Goal: Information Seeking & Learning: Learn about a topic

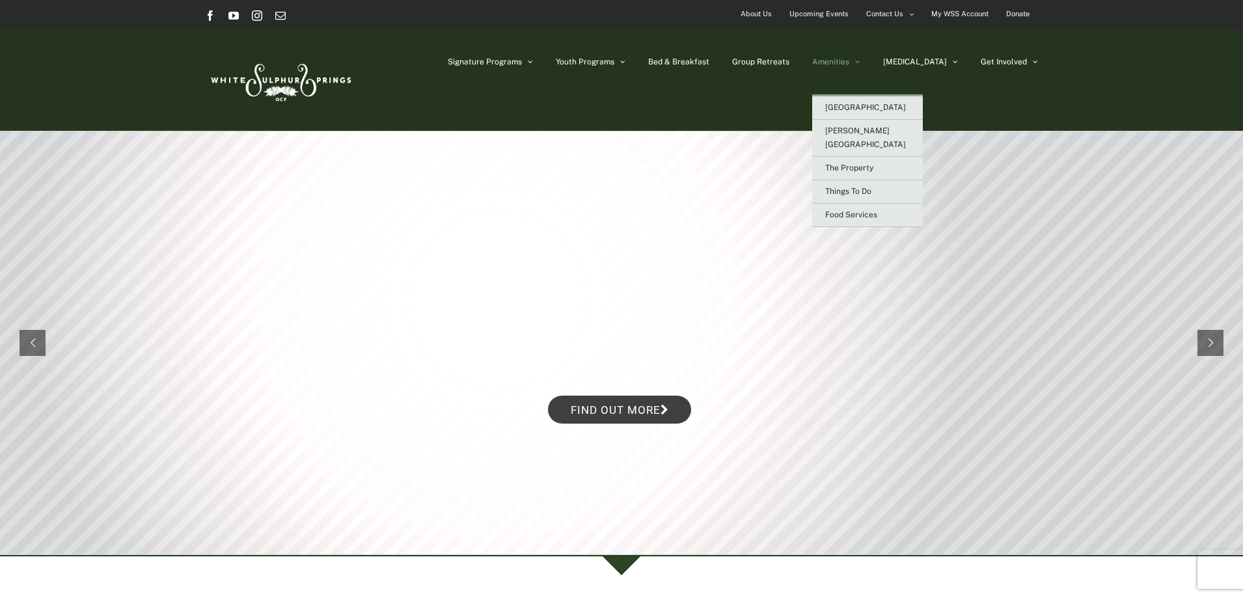
click at [849, 62] on span "Amenities" at bounding box center [830, 62] width 37 height 8
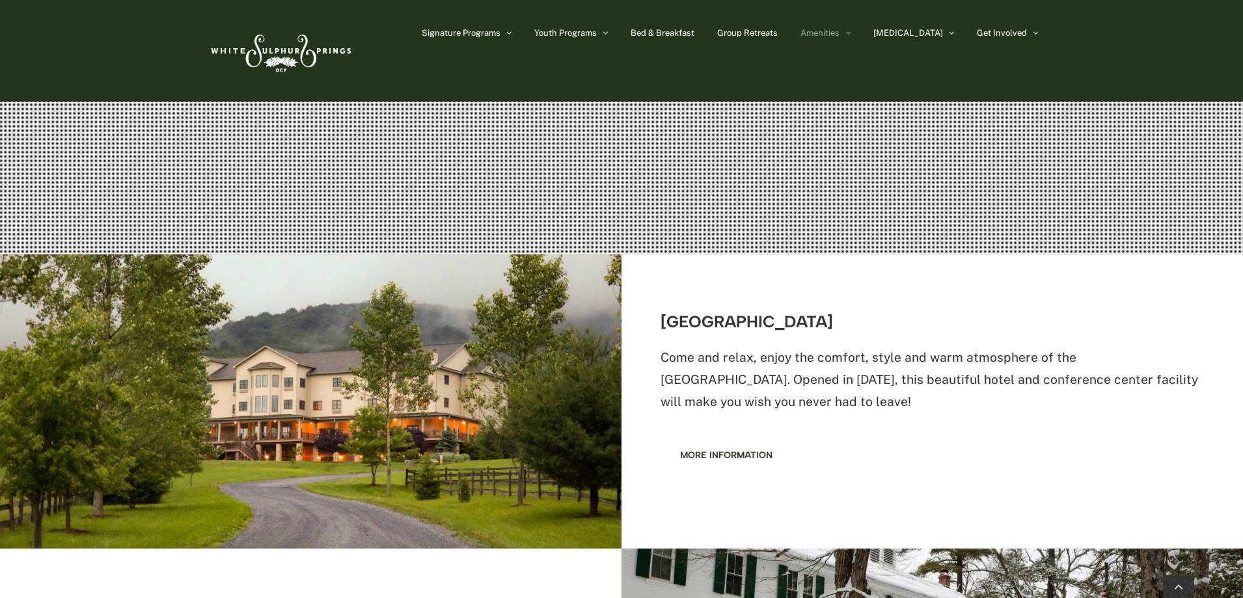
scroll to position [325, 0]
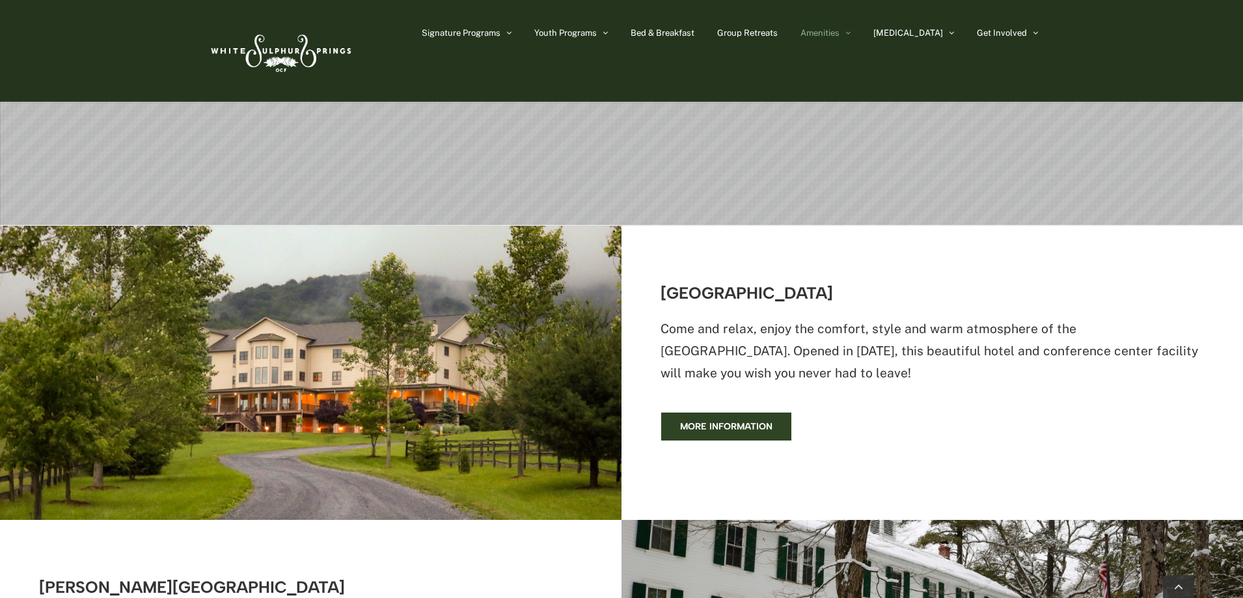
click at [730, 427] on span "More information" at bounding box center [726, 426] width 92 height 11
